Goal: Download file/media

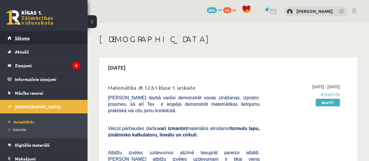
click at [51, 41] on link "Sākums" at bounding box center [44, 37] width 73 height 13
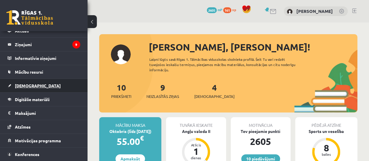
scroll to position [33, 0]
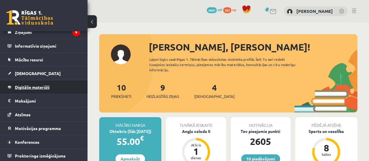
click at [69, 92] on link "Digitālie materiāli" at bounding box center [44, 86] width 73 height 13
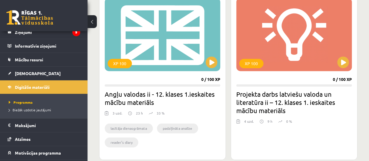
scroll to position [359, 0]
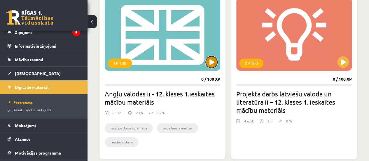
click at [210, 64] on button at bounding box center [212, 62] width 12 height 12
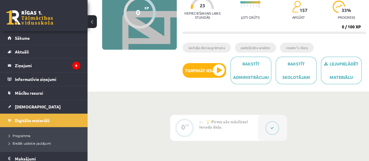
scroll to position [70, 0]
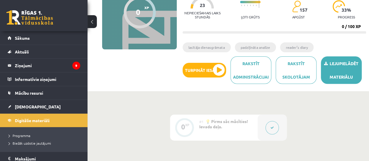
click at [345, 63] on link "Lejupielādēt materiālu" at bounding box center [341, 69] width 41 height 27
